Goal: Transaction & Acquisition: Purchase product/service

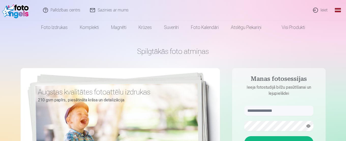
click at [322, 9] on link "Ieiet" at bounding box center [320, 10] width 24 height 20
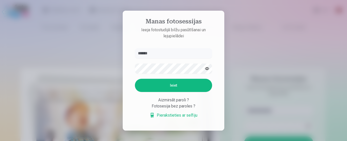
type input "******"
click at [162, 85] on button "Ieiet" at bounding box center [173, 85] width 77 height 13
click at [165, 90] on button "Ieiet" at bounding box center [173, 85] width 77 height 13
click at [179, 116] on link "Pierakstieties ar selfiju" at bounding box center [174, 115] width 48 height 6
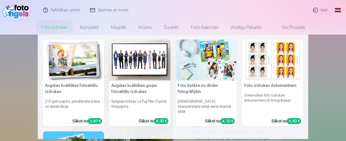
click at [60, 28] on link "Foto izdrukas" at bounding box center [54, 27] width 39 height 14
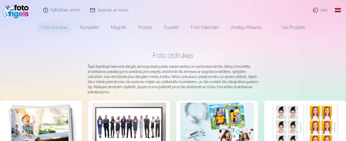
click at [320, 10] on link "Ieiet" at bounding box center [320, 10] width 24 height 20
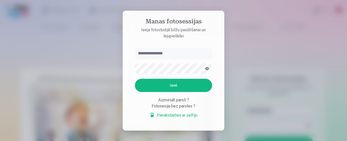
click at [298, 52] on div at bounding box center [173, 70] width 347 height 141
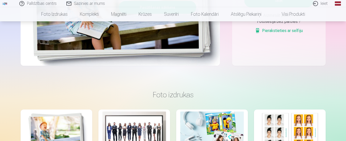
scroll to position [127, 0]
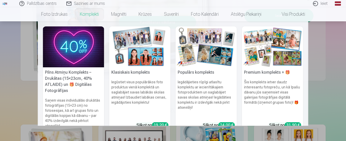
click at [83, 61] on img at bounding box center [73, 46] width 61 height 41
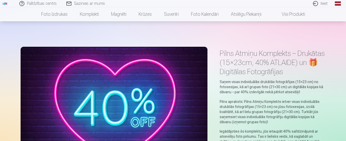
scroll to position [76, 0]
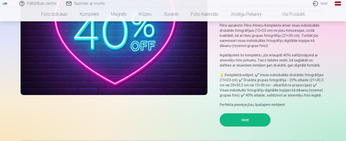
click at [248, 121] on button "Ieiet" at bounding box center [244, 119] width 51 height 13
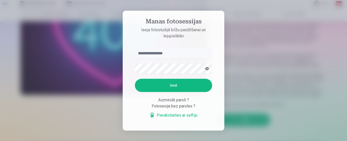
click at [262, 35] on div at bounding box center [173, 70] width 347 height 141
